Goal: Consume media (video, audio): Consume media (video, audio)

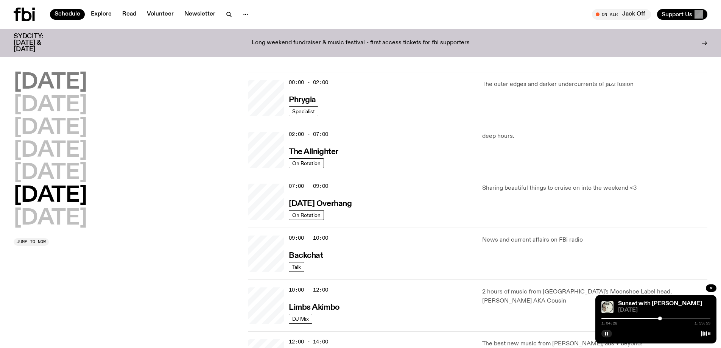
click at [72, 84] on h2 "[DATE]" at bounding box center [50, 82] width 73 height 21
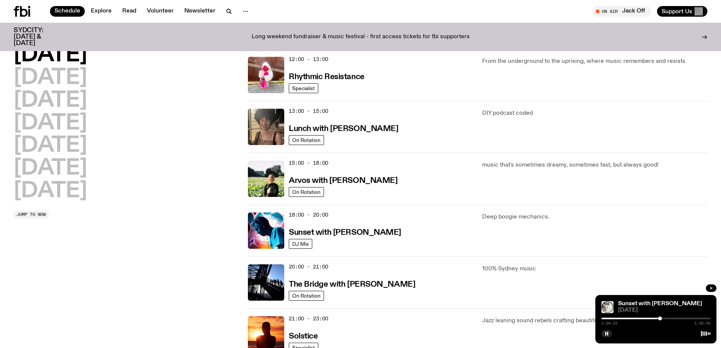
scroll to position [286, 0]
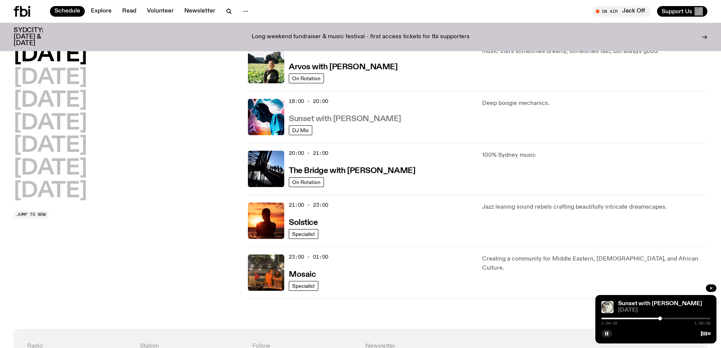
click at [326, 117] on h3 "Sunset with [PERSON_NAME]" at bounding box center [345, 119] width 112 height 8
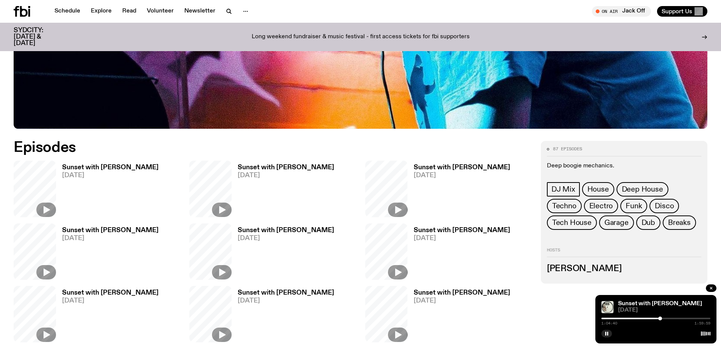
scroll to position [373, 0]
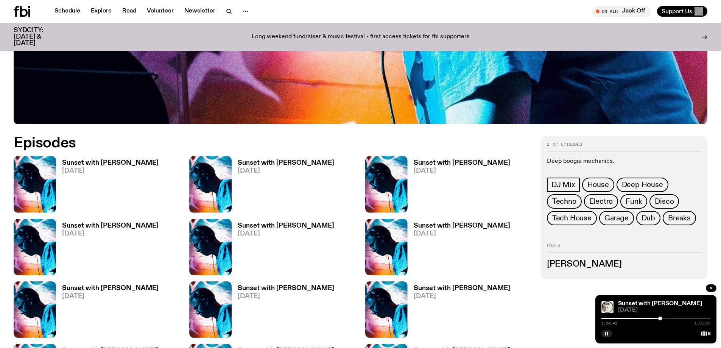
click at [120, 224] on h3 "Sunset with [PERSON_NAME]" at bounding box center [110, 226] width 96 height 6
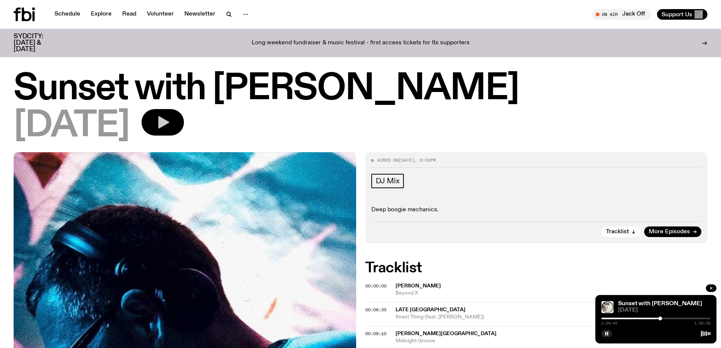
click at [169, 125] on icon "button" at bounding box center [163, 122] width 11 height 12
click at [603, 317] on div at bounding box center [605, 318] width 109 height 2
